Goal: Navigation & Orientation: Go to known website

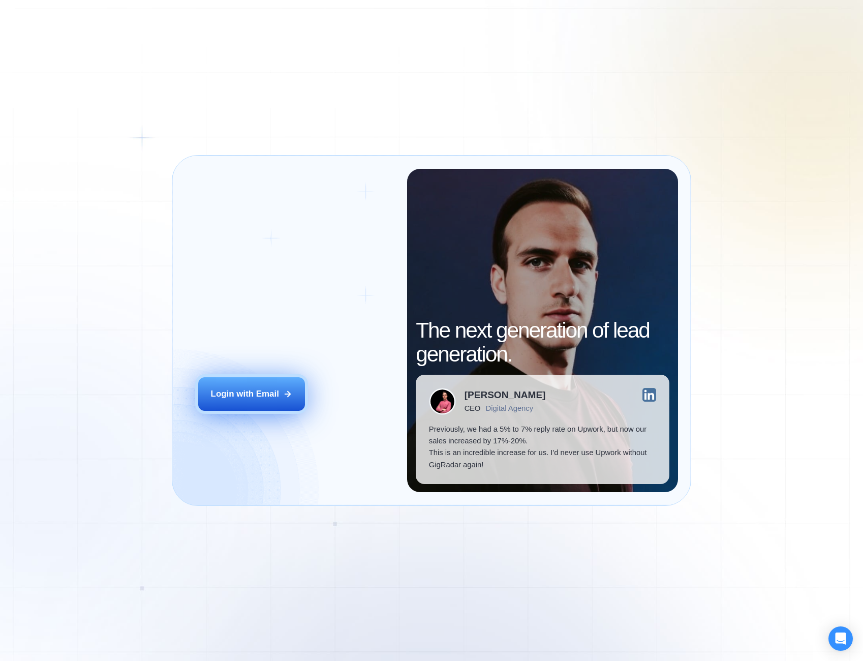
click at [215, 393] on div "Login with Email" at bounding box center [245, 394] width 68 height 12
